Goal: Contribute content: Add original content to the website for others to see

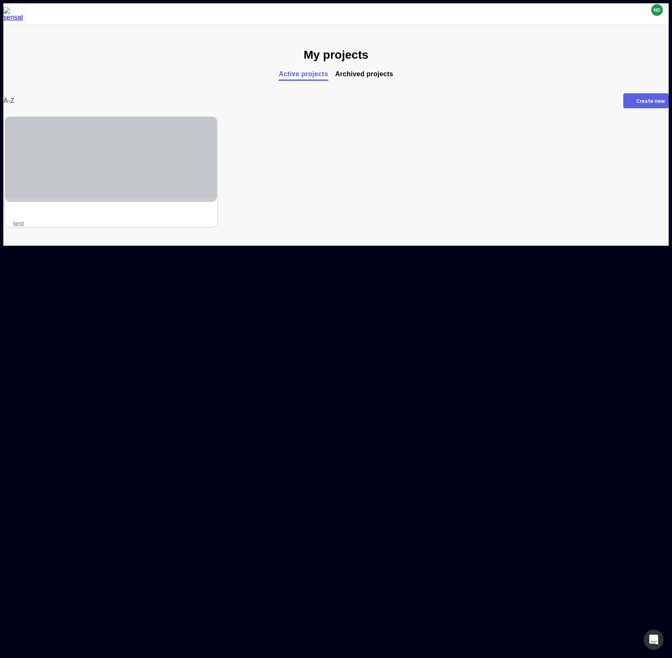
click at [158, 156] on div at bounding box center [111, 157] width 212 height 81
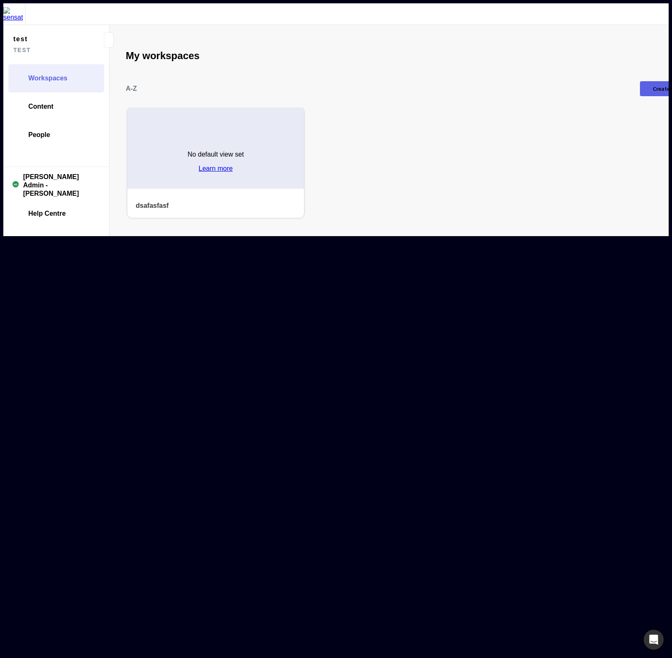
click at [220, 128] on div "No default view set Learn more" at bounding box center [215, 158] width 177 height 60
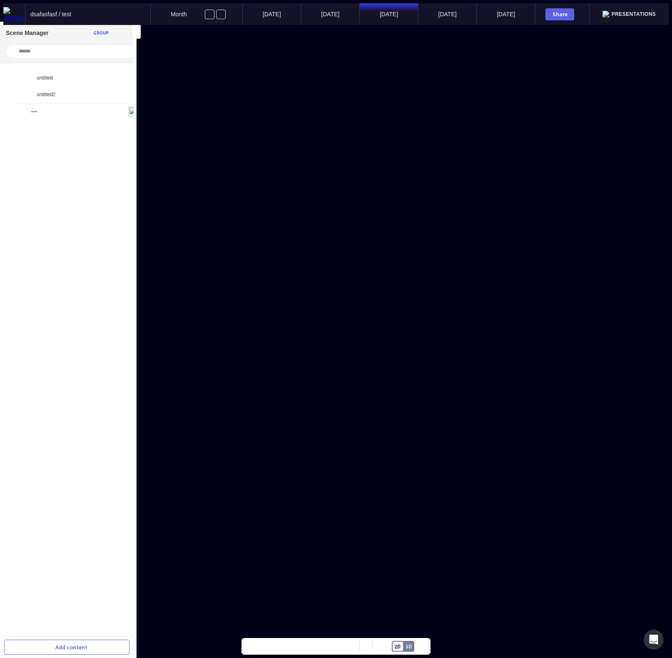
click at [59, 86] on div "untitled2" at bounding box center [83, 94] width 132 height 17
click at [27, 91] on mapp-icon at bounding box center [30, 94] width 7 height 7
click at [47, 109] on div "Circle (copy)" at bounding box center [80, 111] width 127 height 17
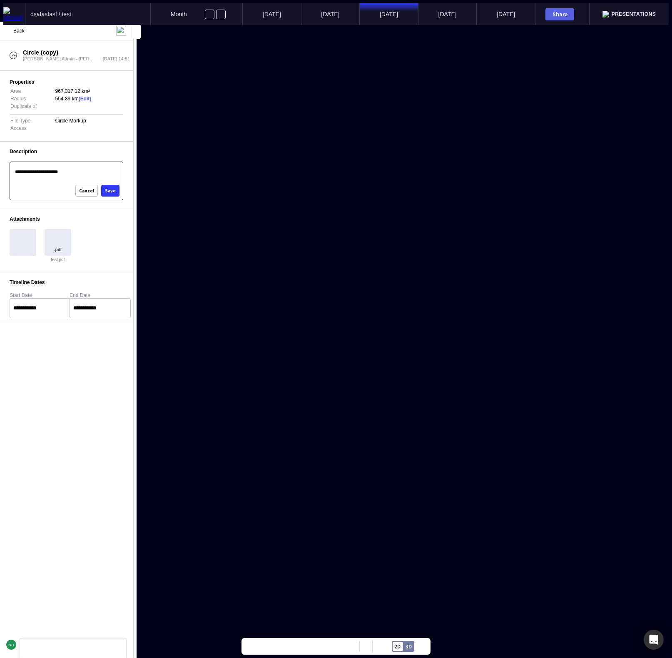
click at [91, 177] on p "**********" at bounding box center [66, 174] width 102 height 8
click at [111, 193] on div "Save" at bounding box center [110, 191] width 11 height 5
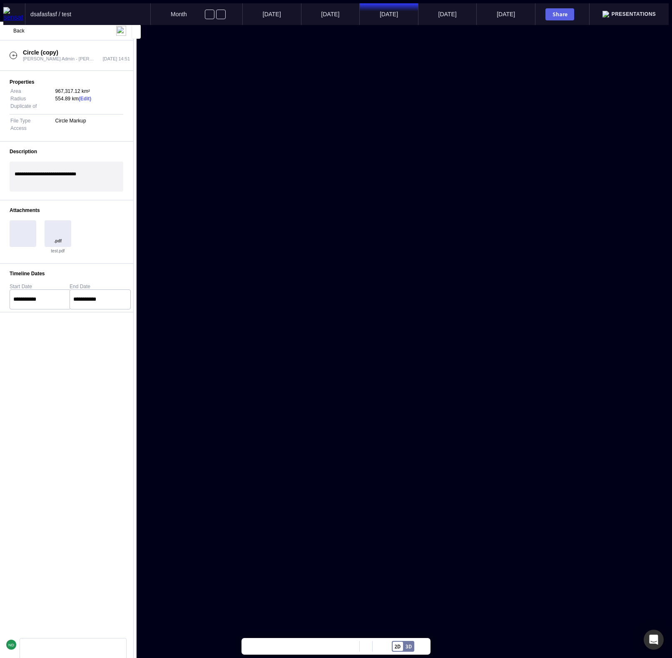
click at [12, 30] on mapp-icon at bounding box center [7, 31] width 10 height 10
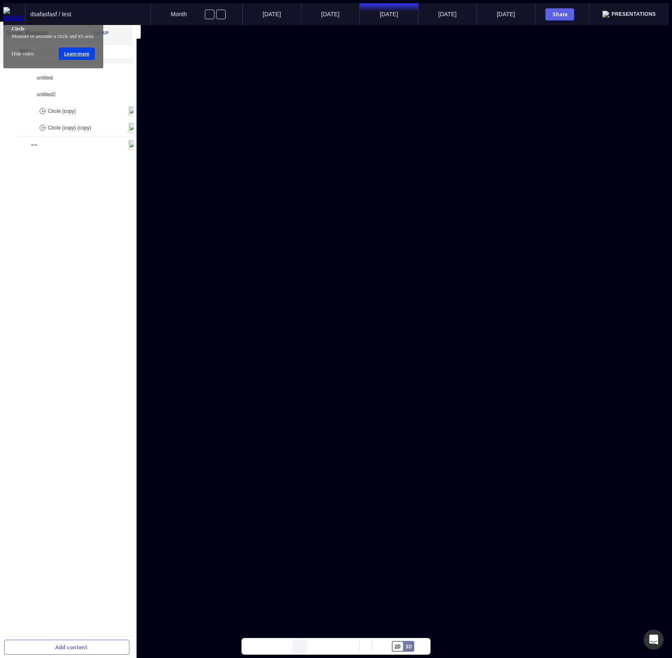
click at [301, 643] on mapp-icon at bounding box center [300, 646] width 12 height 12
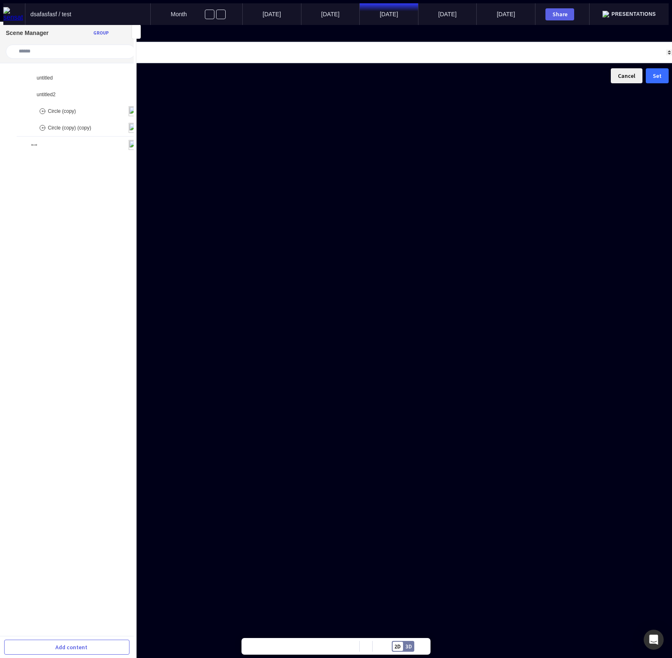
click at [646, 83] on button "Set" at bounding box center [657, 75] width 23 height 15
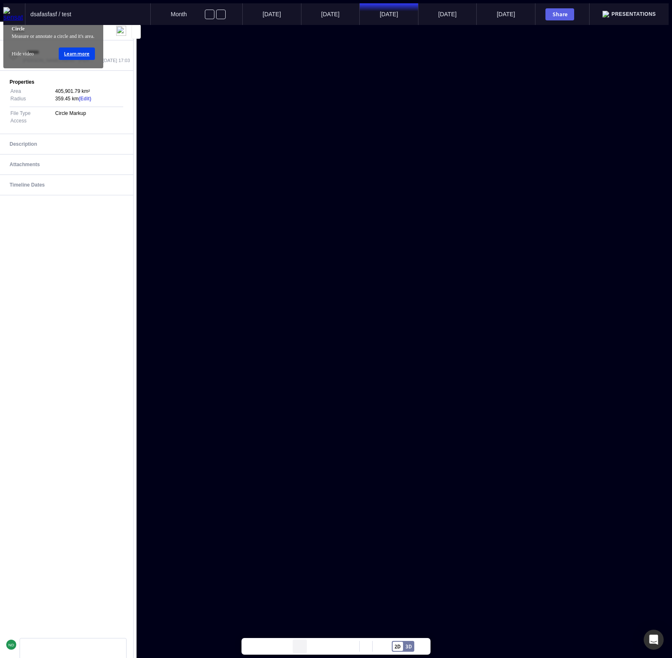
click at [297, 643] on mapp-icon at bounding box center [300, 646] width 12 height 12
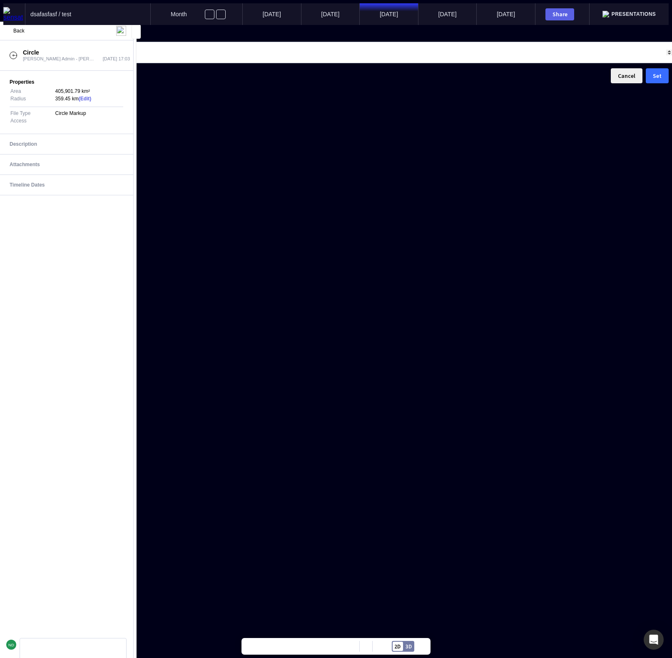
click at [646, 83] on button "Set" at bounding box center [657, 75] width 23 height 15
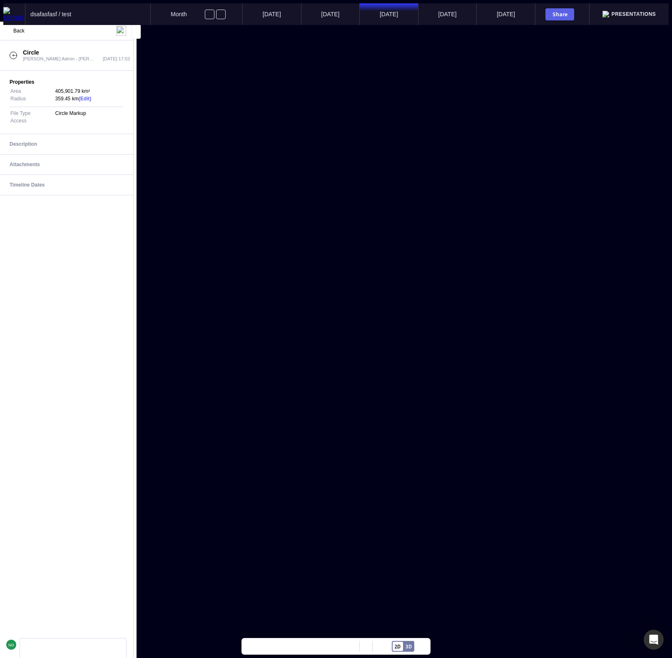
click at [82, 254] on mapp-content-details-comments "ND" at bounding box center [67, 426] width 134 height 463
click at [120, 148] on mapp-icon at bounding box center [118, 144] width 8 height 8
click at [82, 182] on div at bounding box center [67, 169] width 114 height 30
click at [110, 184] on div "Save" at bounding box center [110, 183] width 11 height 5
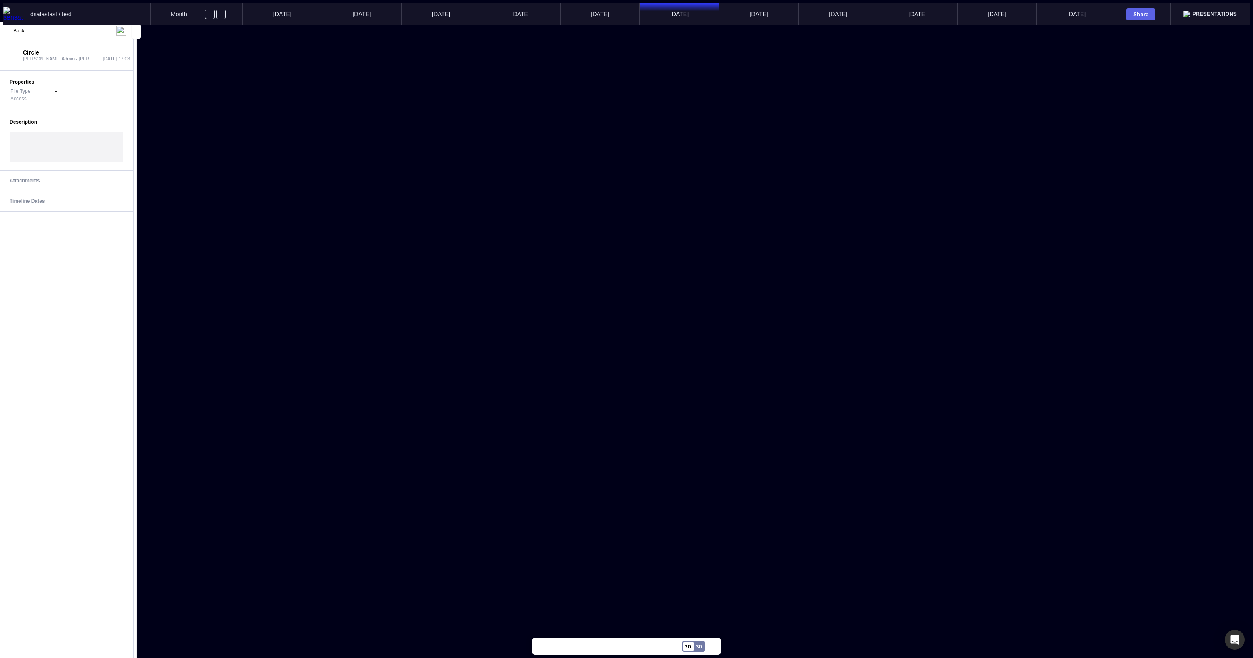
click at [85, 151] on div at bounding box center [67, 147] width 114 height 30
click at [71, 146] on div at bounding box center [67, 147] width 114 height 30
click at [72, 146] on div at bounding box center [67, 147] width 114 height 30
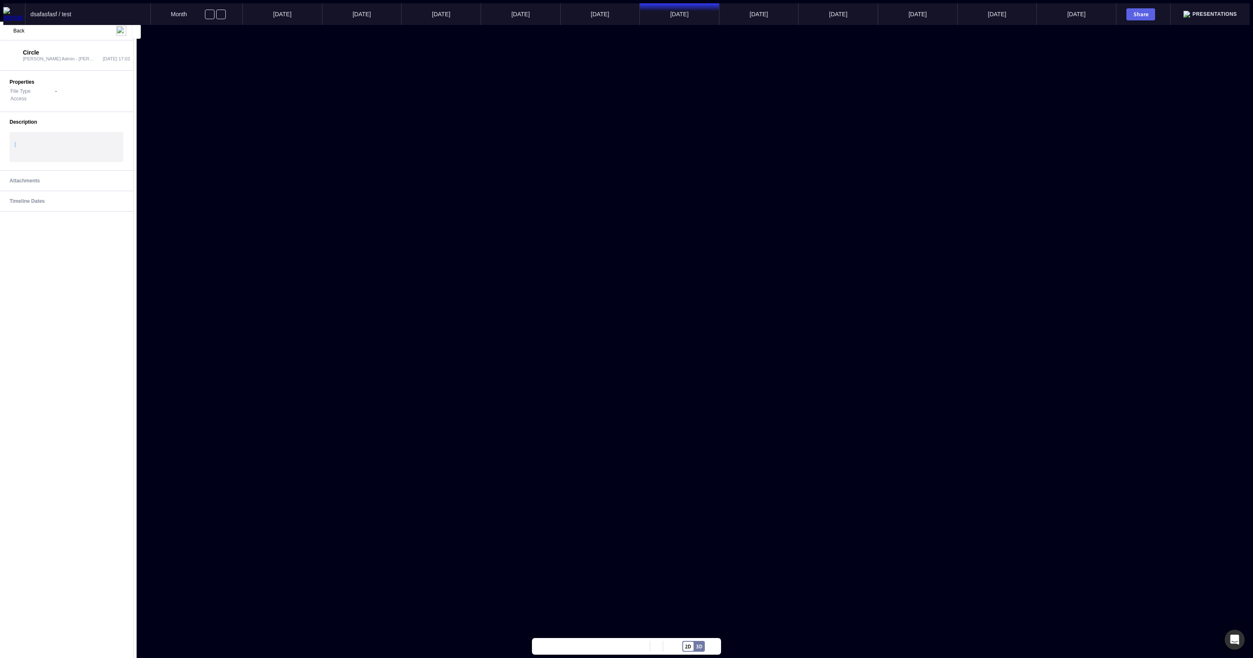
click at [72, 146] on div at bounding box center [67, 147] width 114 height 30
click at [48, 152] on div at bounding box center [67, 147] width 114 height 30
